Goal: Book appointment/travel/reservation

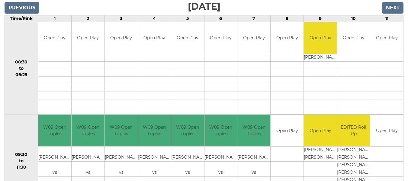
scroll to position [91, 0]
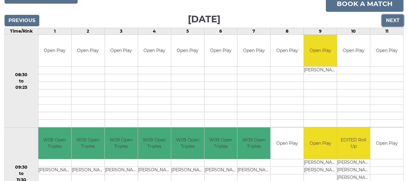
click at [396, 20] on input "Next" at bounding box center [392, 20] width 21 height 11
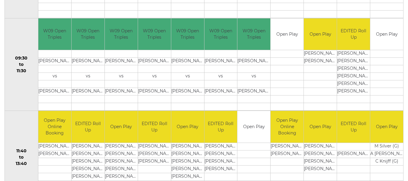
scroll to position [211, 0]
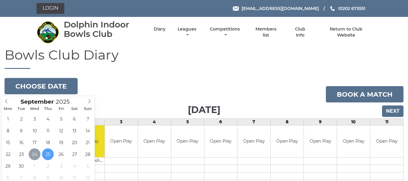
scroll to position [37, 0]
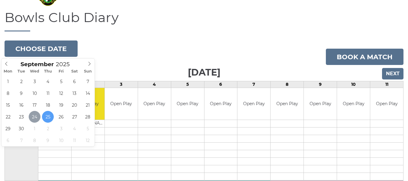
type input "[DATE]"
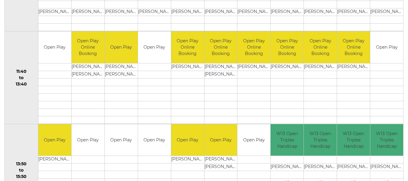
scroll to position [300, 0]
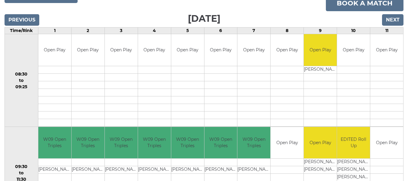
scroll to position [91, 0]
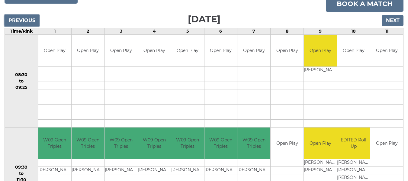
click at [28, 21] on input "Previous" at bounding box center [22, 20] width 35 height 11
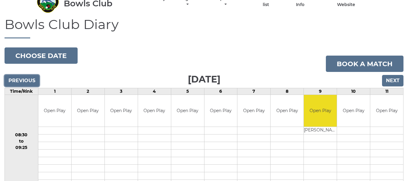
scroll to position [30, 0]
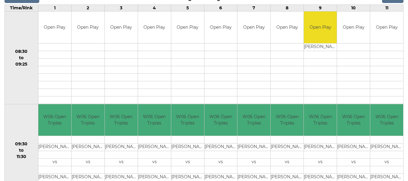
scroll to position [60, 0]
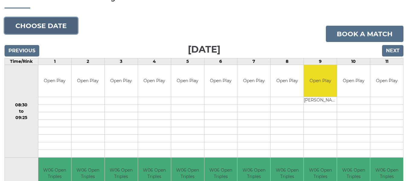
drag, startPoint x: 40, startPoint y: 27, endPoint x: 36, endPoint y: 30, distance: 5.2
click at [39, 29] on button "Choose date" at bounding box center [41, 26] width 73 height 16
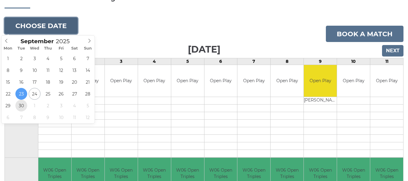
type input "2025-09-30"
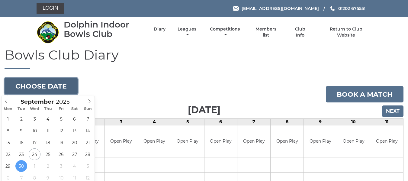
drag, startPoint x: 57, startPoint y: 83, endPoint x: 50, endPoint y: 84, distance: 7.6
click at [57, 83] on button "Choose date" at bounding box center [41, 86] width 73 height 16
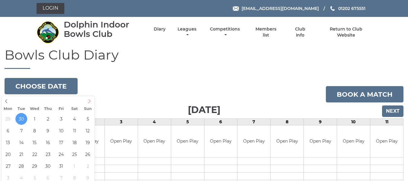
click at [90, 101] on icon at bounding box center [89, 101] width 4 height 4
type input "[DATE]"
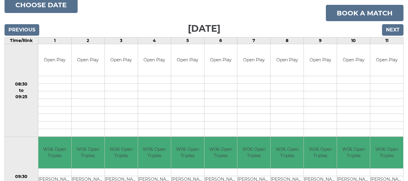
scroll to position [60, 0]
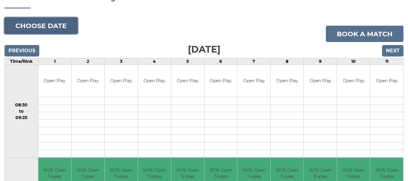
click at [49, 26] on button "Choose date" at bounding box center [41, 26] width 73 height 16
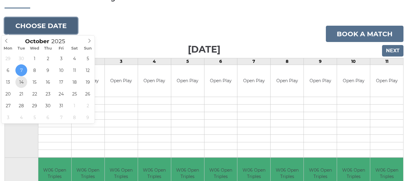
type input "2025-10-14"
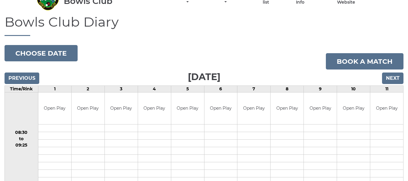
scroll to position [30, 0]
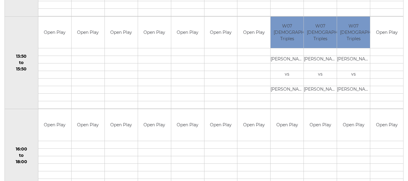
scroll to position [423, 0]
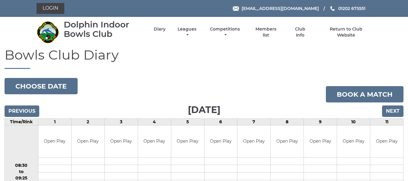
scroll to position [60, 0]
